Goal: Task Accomplishment & Management: Complete application form

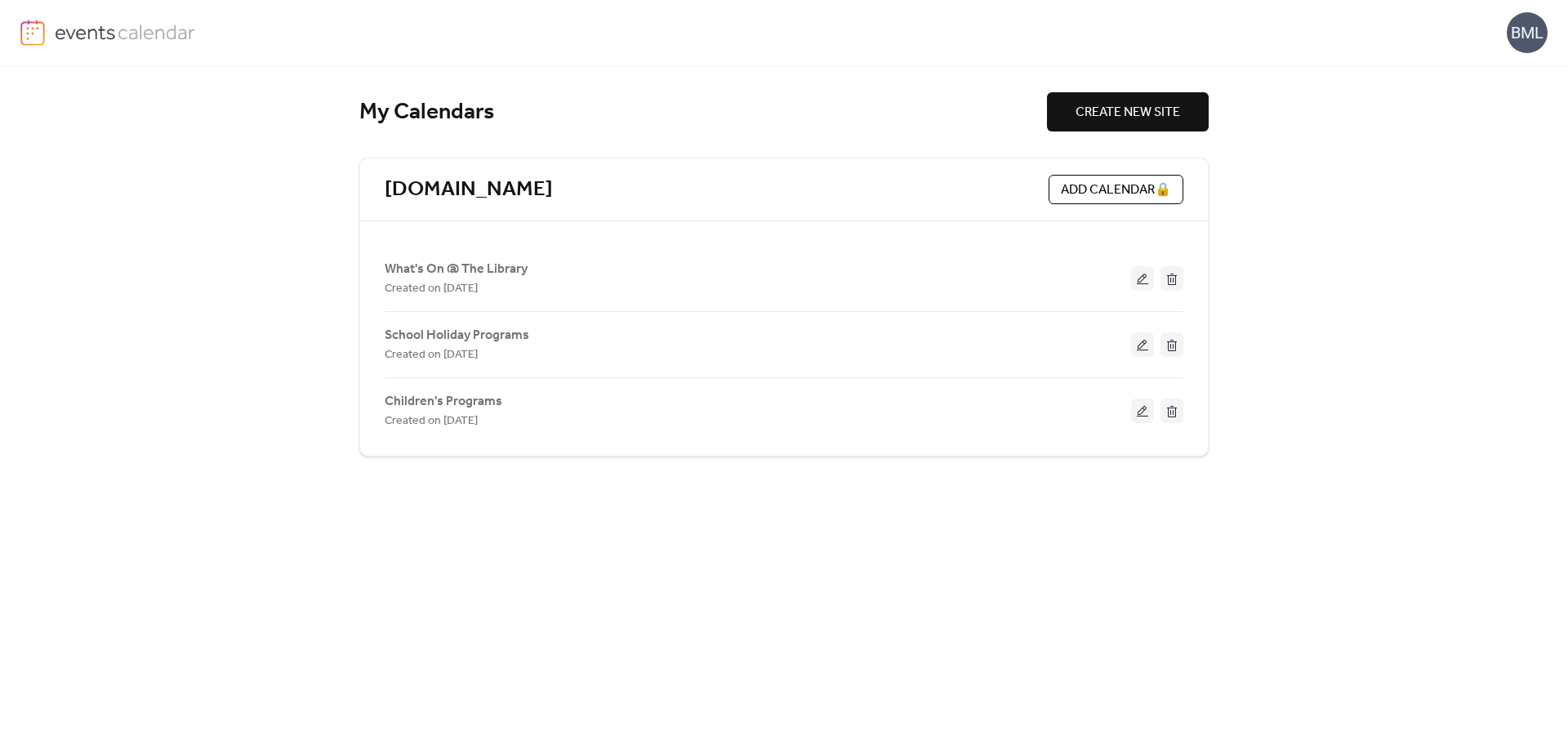
click at [472, 269] on span "What's On @ The Library" at bounding box center [456, 269] width 143 height 20
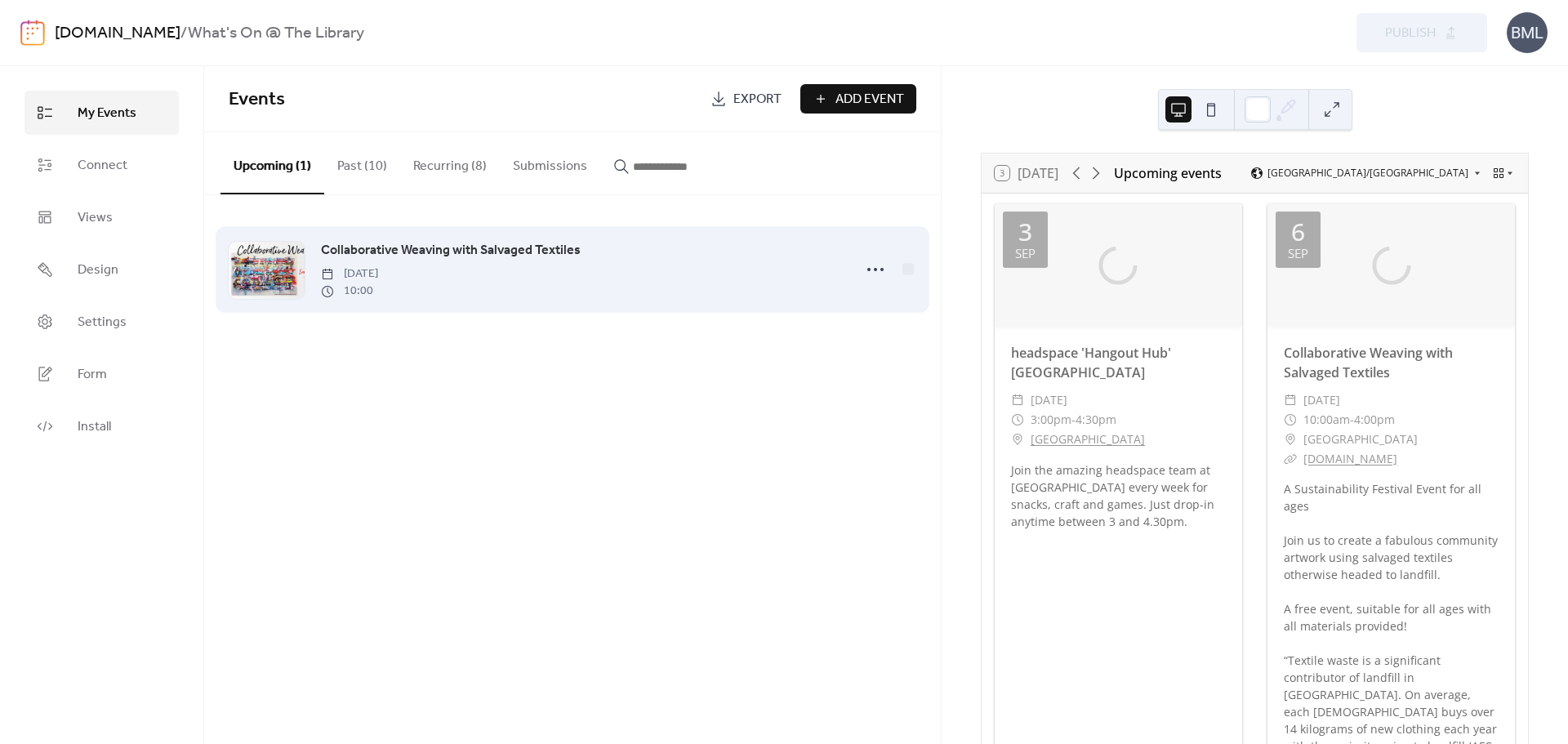
click at [454, 248] on span "Collaborative Weaving with Salvaged Textiles" at bounding box center [450, 251] width 259 height 20
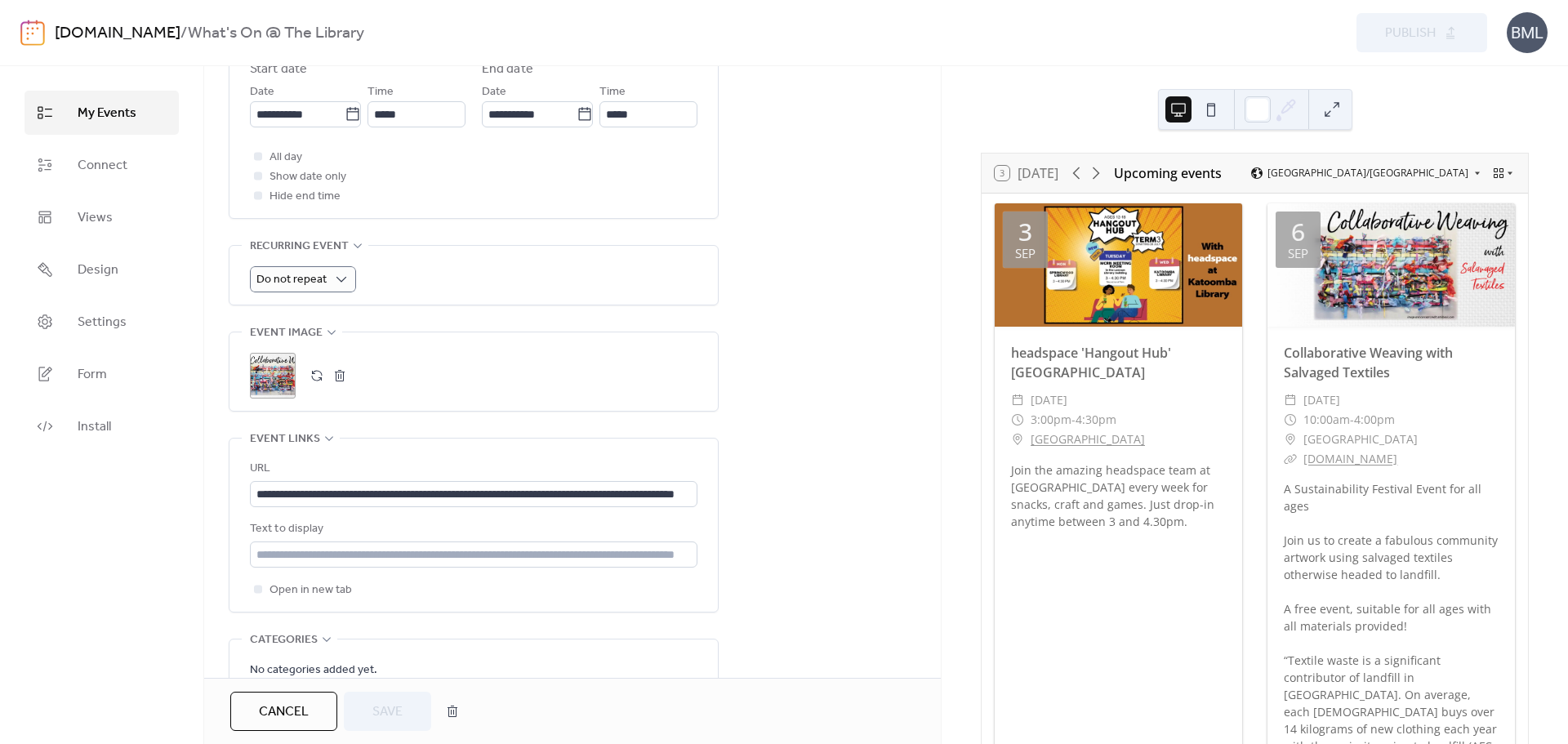
scroll to position [653, 0]
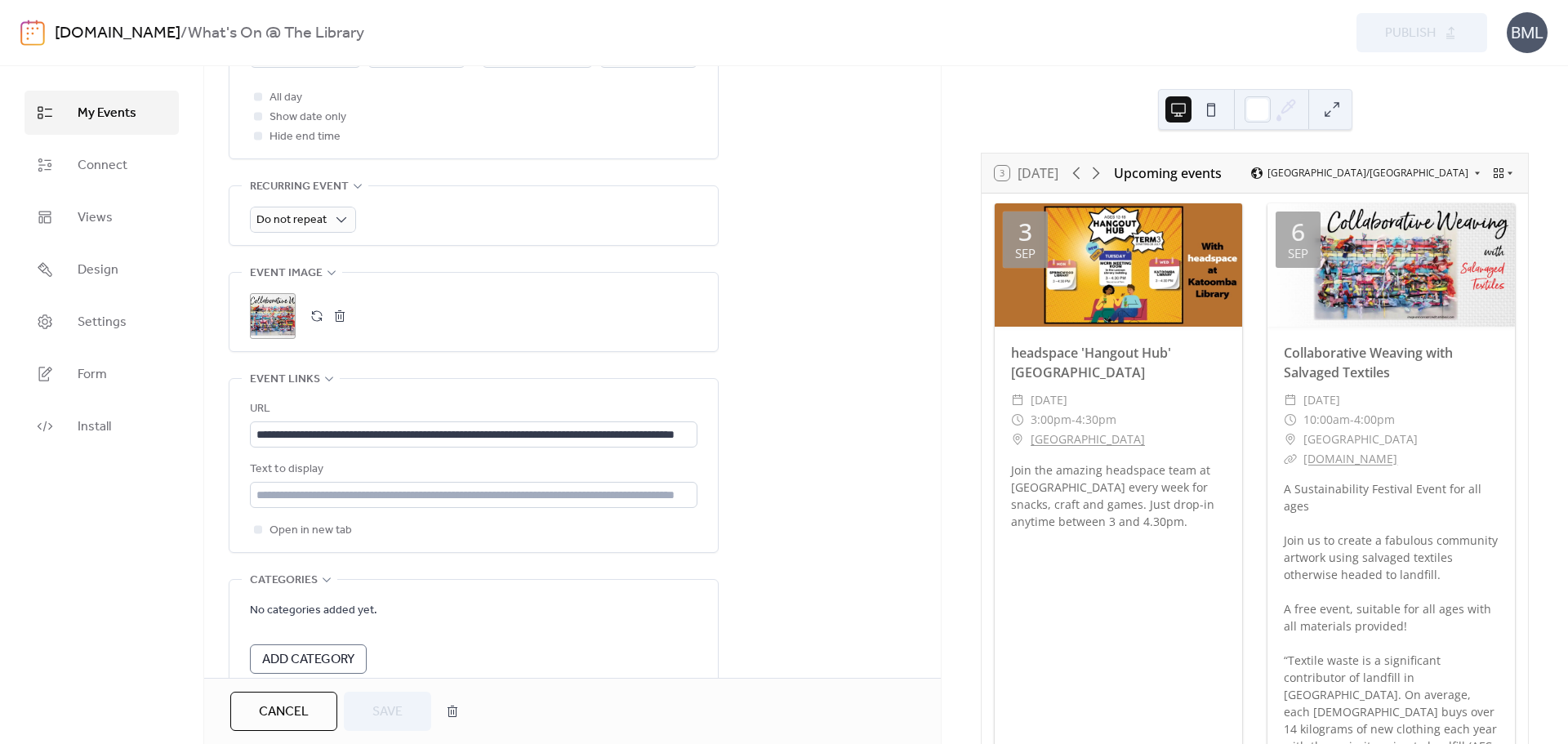
click at [340, 316] on button "button" at bounding box center [340, 316] width 23 height 23
click at [312, 316] on button "button" at bounding box center [316, 316] width 23 height 23
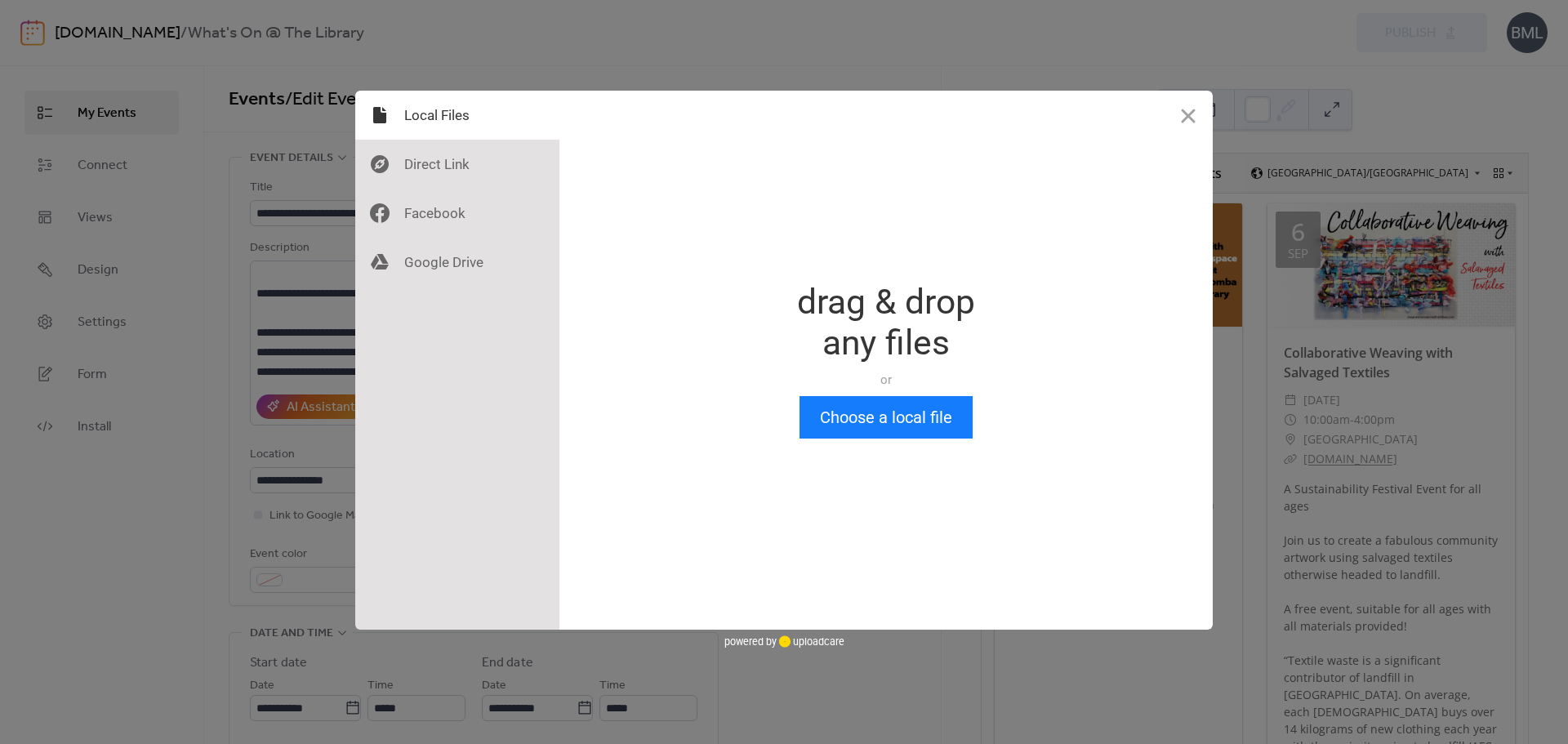
scroll to position [0, 0]
click at [888, 414] on button "Choose a local file" at bounding box center [886, 417] width 173 height 42
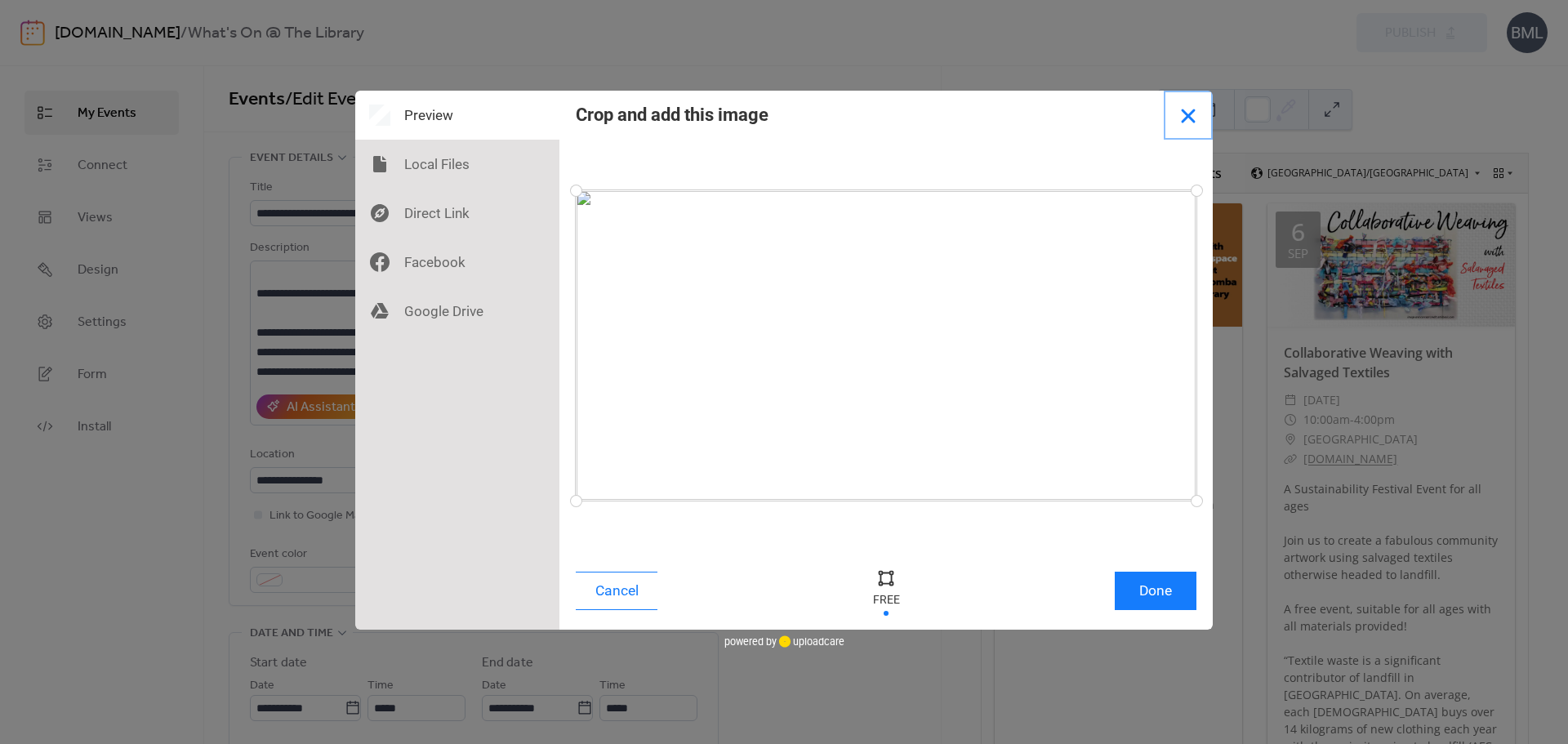
click at [1192, 124] on button "Close" at bounding box center [1188, 115] width 49 height 49
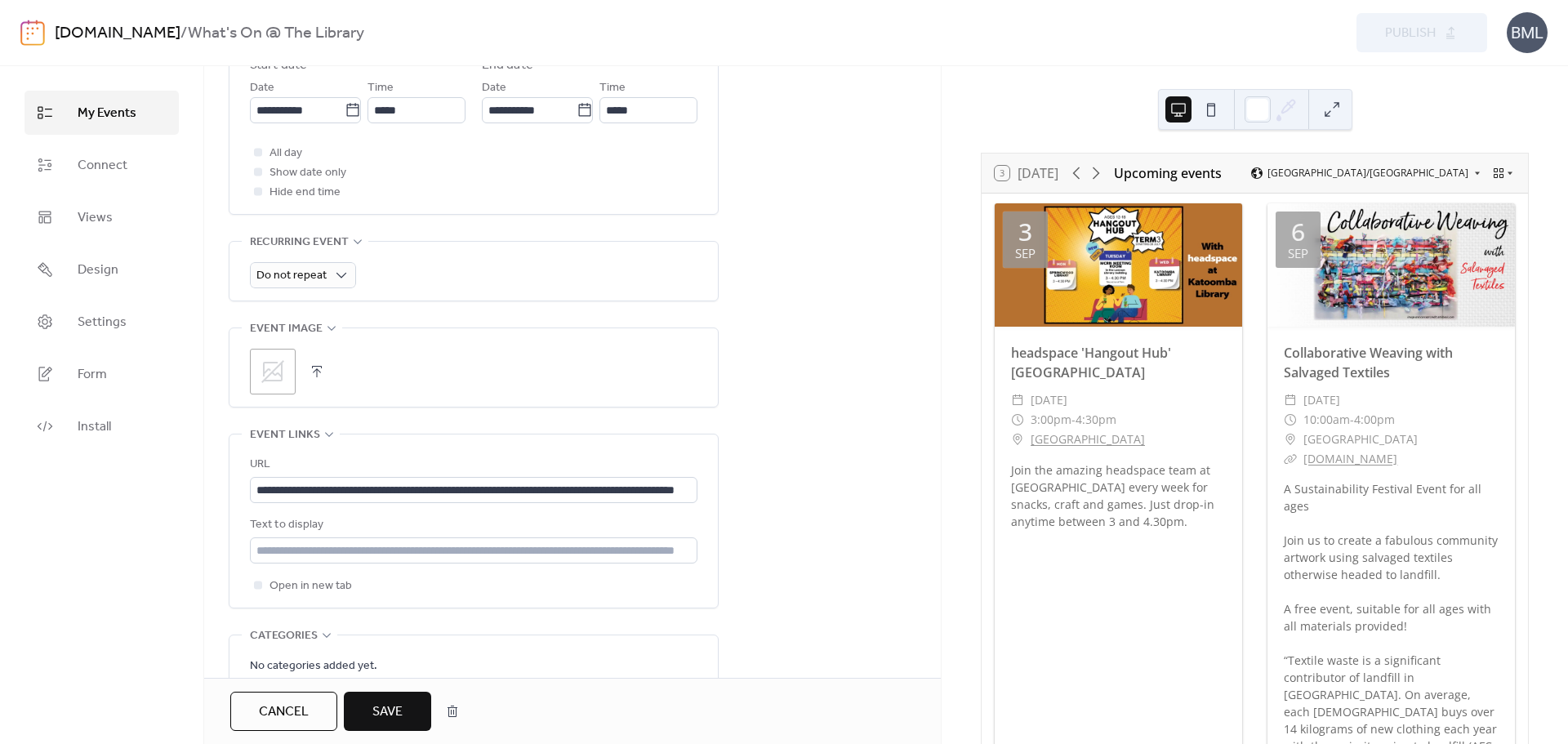
click at [315, 366] on button "button" at bounding box center [316, 372] width 23 height 23
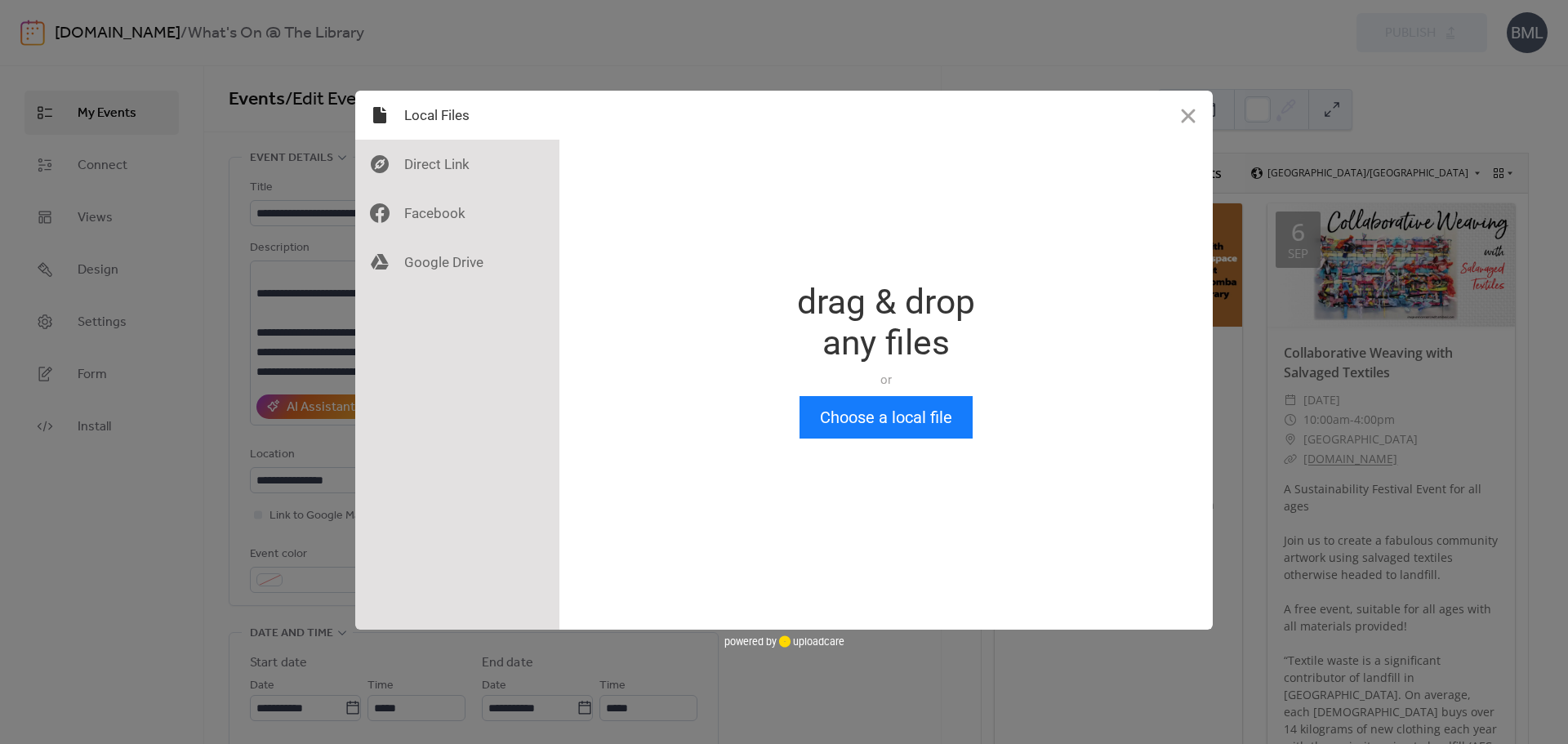
scroll to position [0, 0]
click at [834, 409] on button "Choose a local file" at bounding box center [886, 417] width 173 height 42
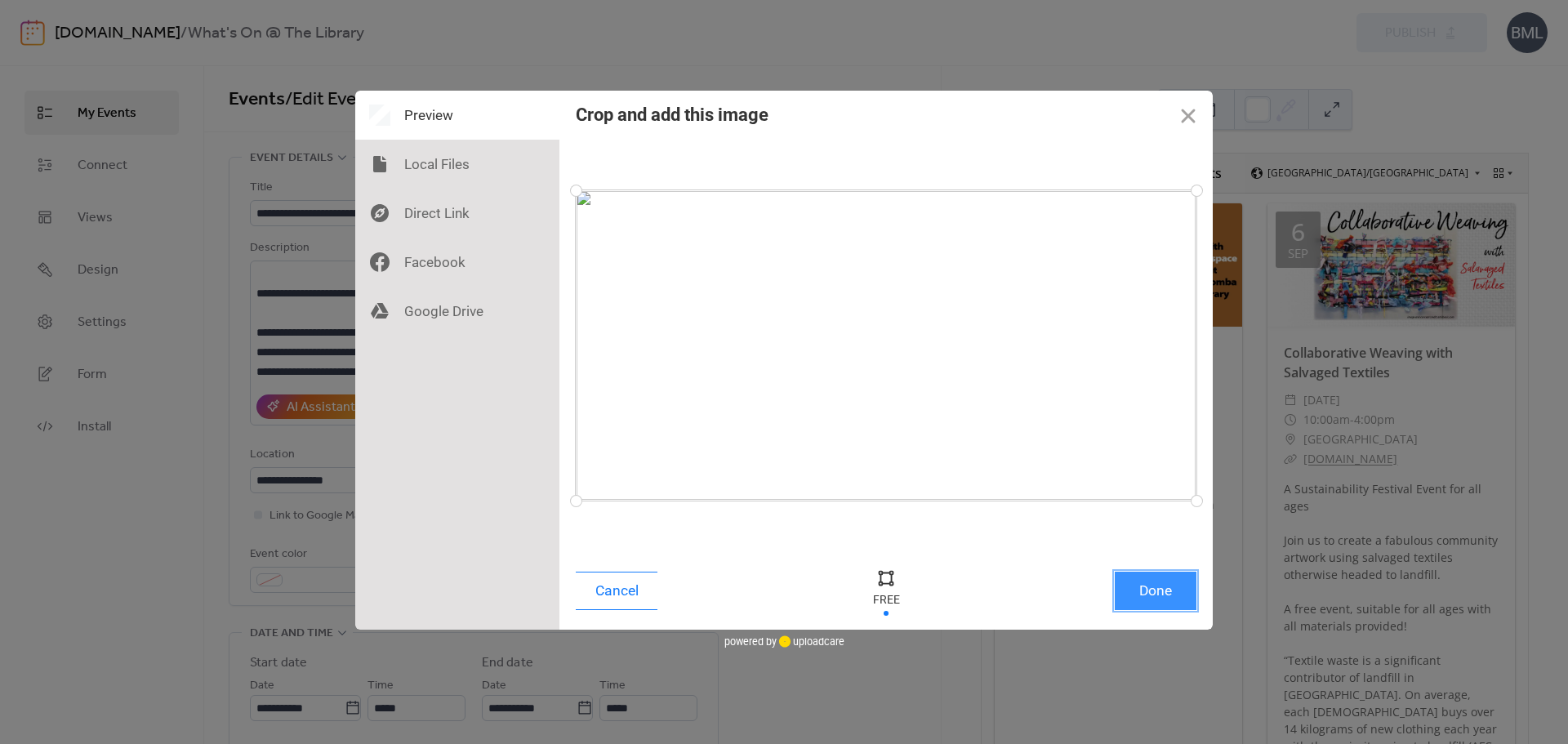
click at [1154, 585] on button "Done" at bounding box center [1155, 591] width 82 height 39
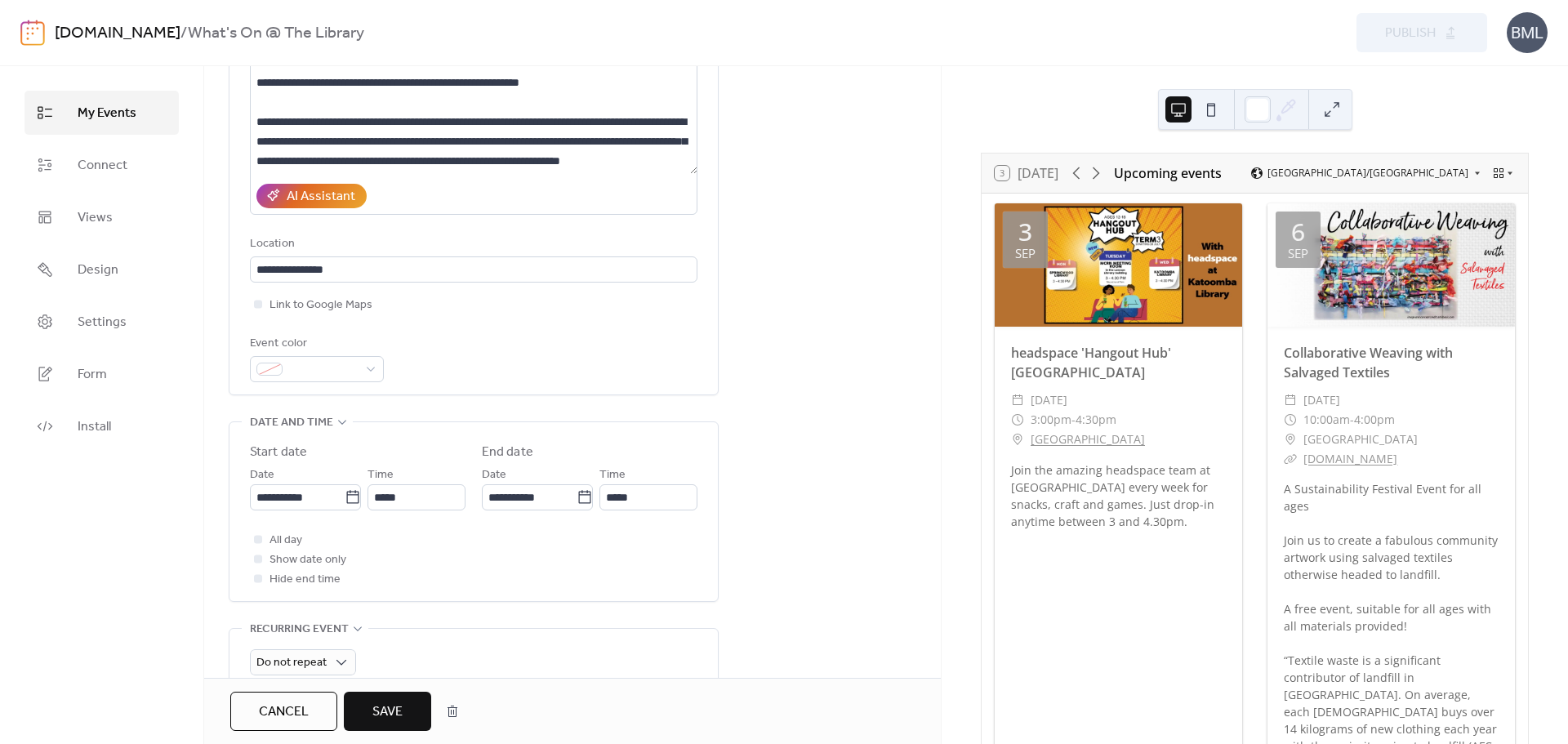
scroll to position [245, 0]
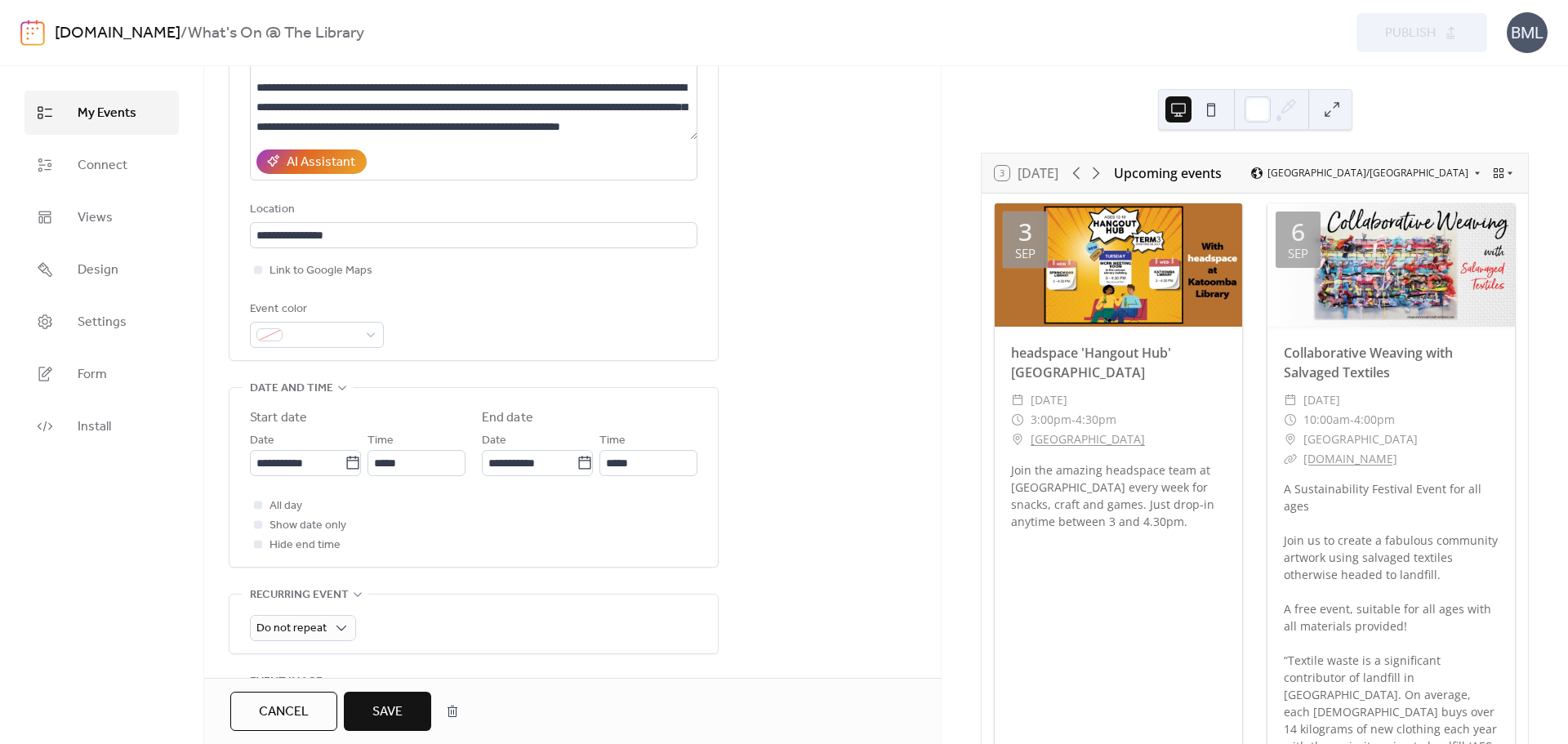
click at [380, 708] on span "Save" at bounding box center [387, 712] width 30 height 20
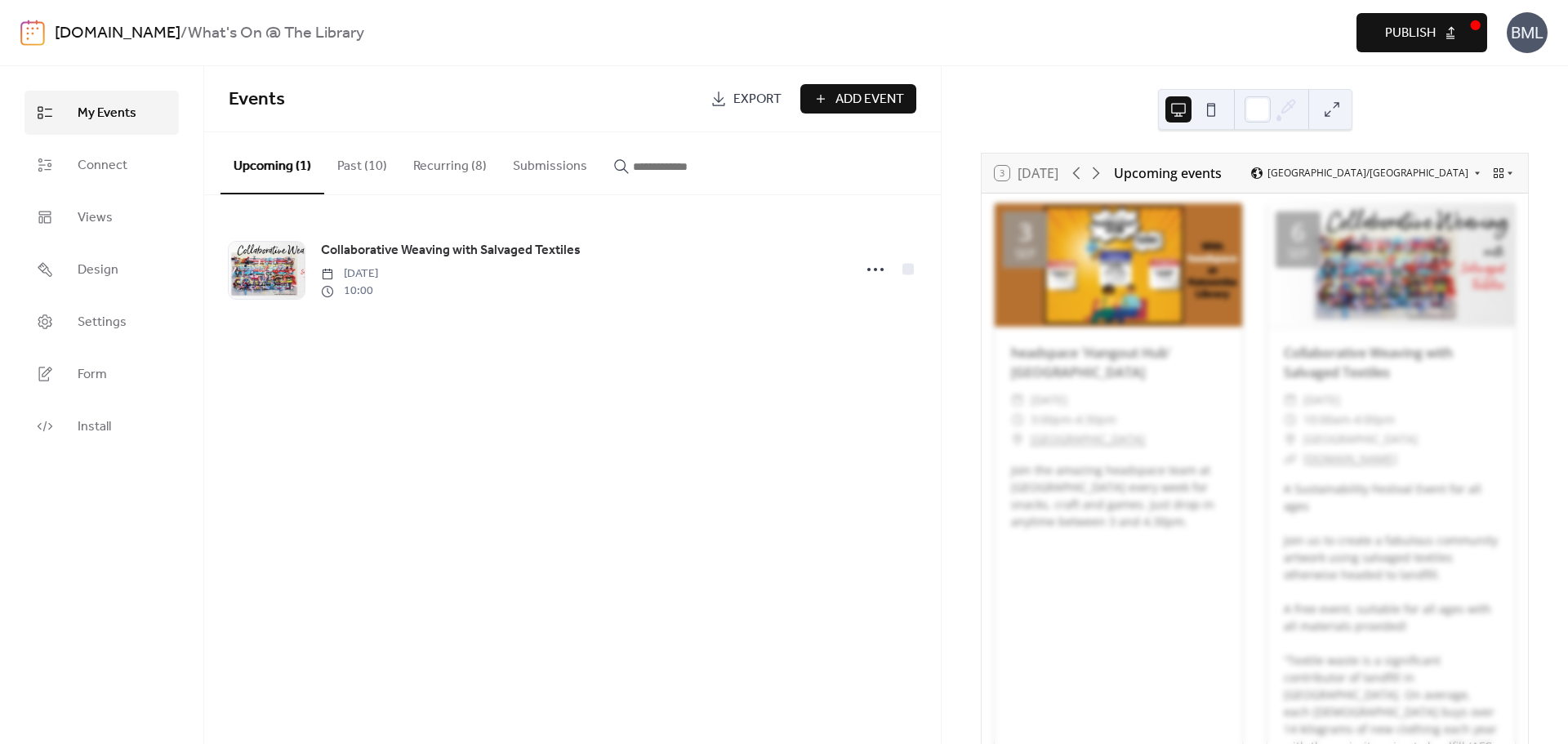
click at [1420, 28] on span "Publish" at bounding box center [1410, 33] width 51 height 20
